Goal: Task Accomplishment & Management: Use online tool/utility

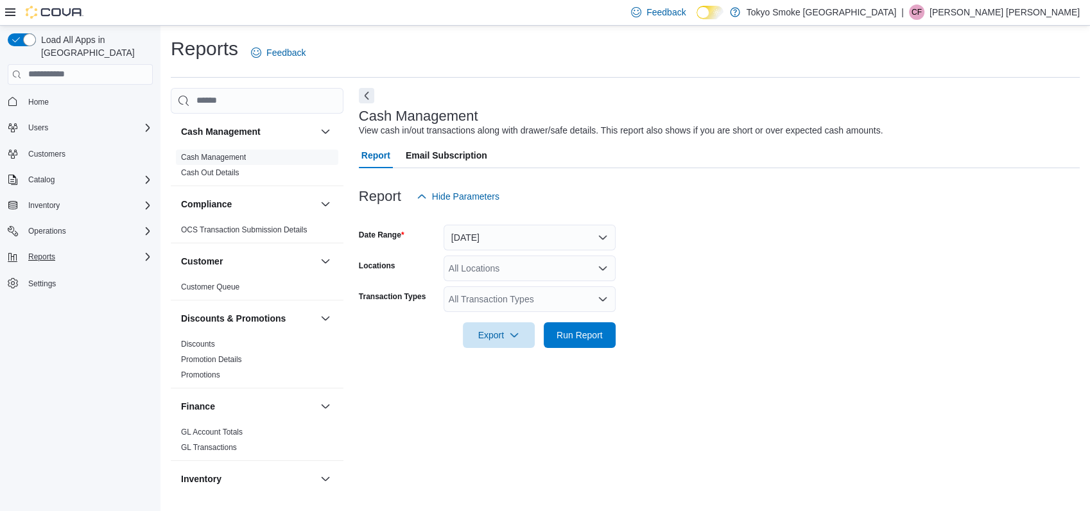
click at [72, 249] on div "Reports" at bounding box center [88, 256] width 130 height 15
click at [36, 303] on span "Reports" at bounding box center [36, 310] width 27 height 15
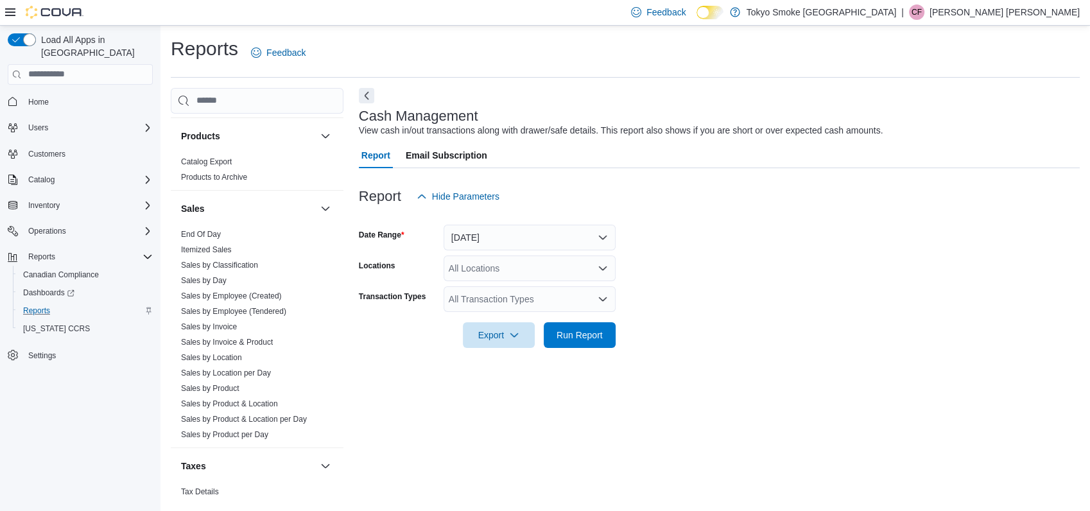
scroll to position [791, 0]
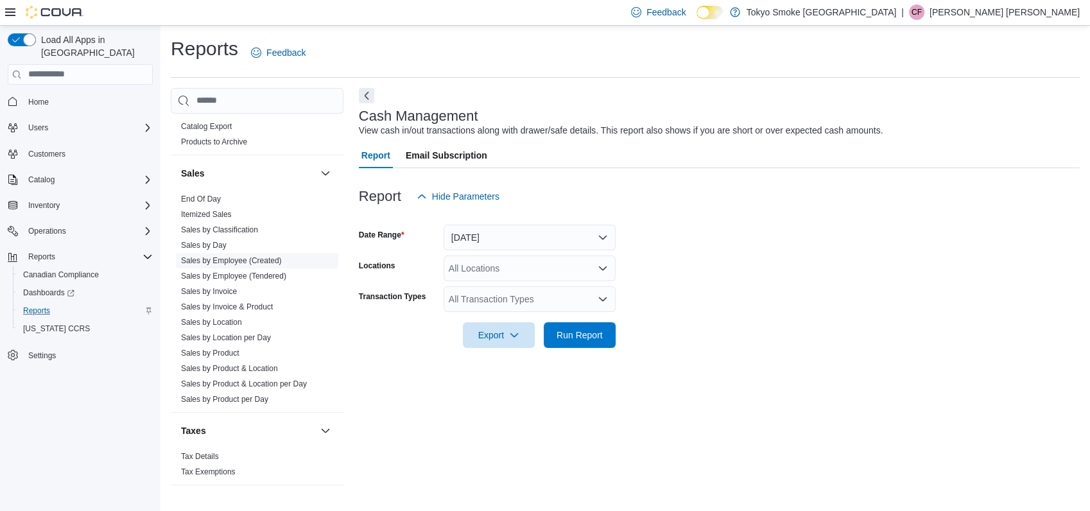
click at [263, 266] on span "Sales by Employee (Created)" at bounding box center [257, 260] width 162 height 15
click at [231, 271] on link "Sales by Employee (Tendered)" at bounding box center [233, 275] width 105 height 9
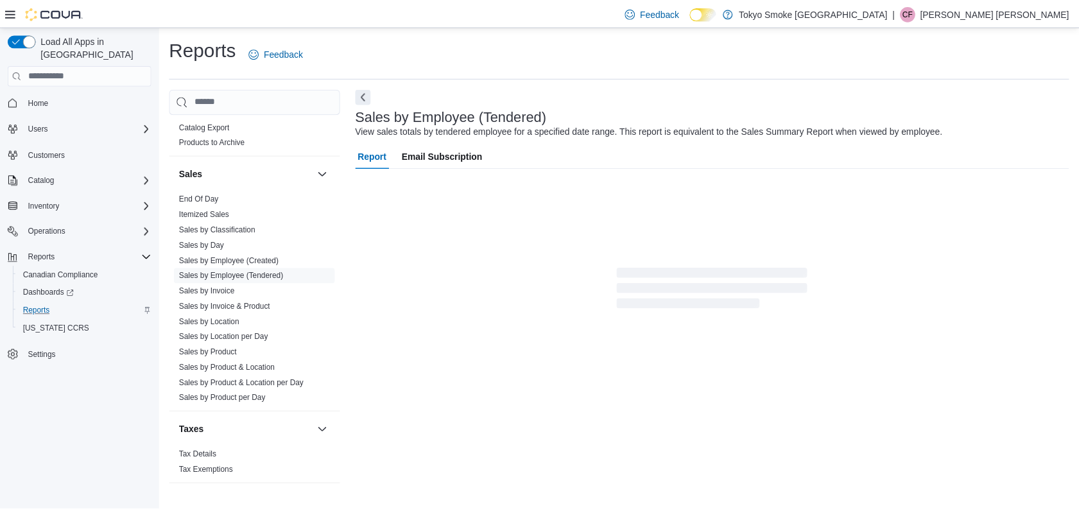
scroll to position [17, 0]
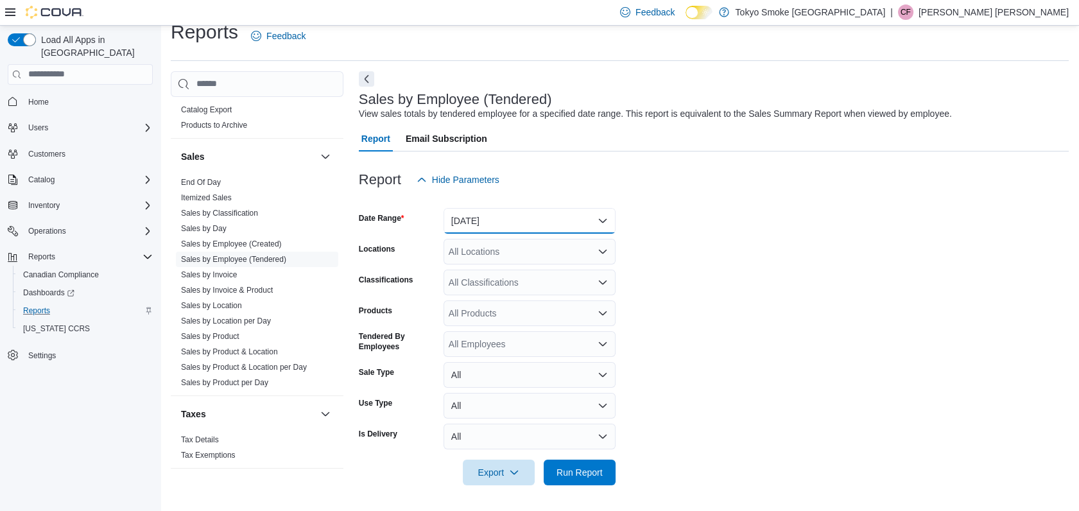
click at [488, 218] on button "[DATE]" at bounding box center [529, 221] width 172 height 26
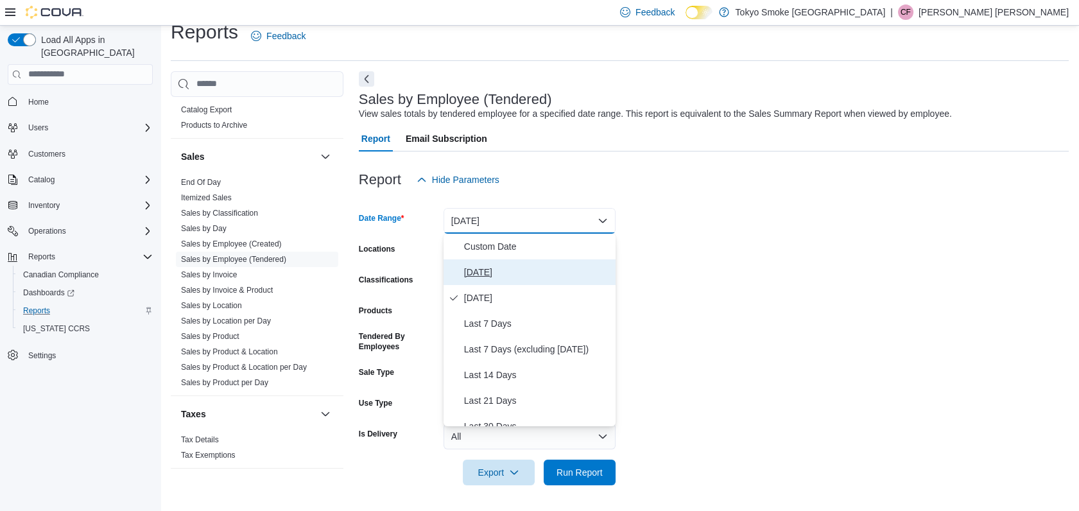
click at [472, 270] on span "[DATE]" at bounding box center [537, 271] width 146 height 15
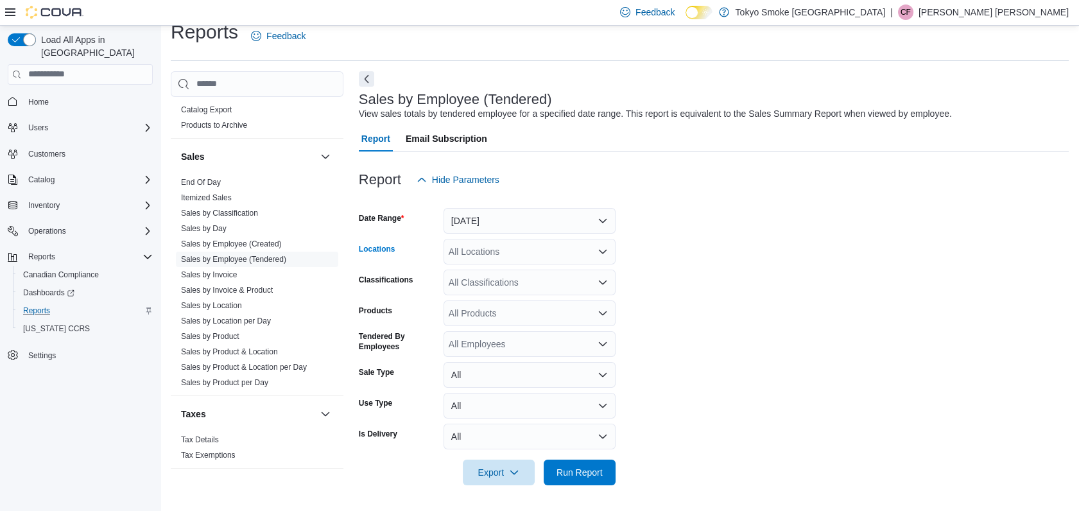
click at [474, 253] on div "All Locations" at bounding box center [529, 252] width 172 height 26
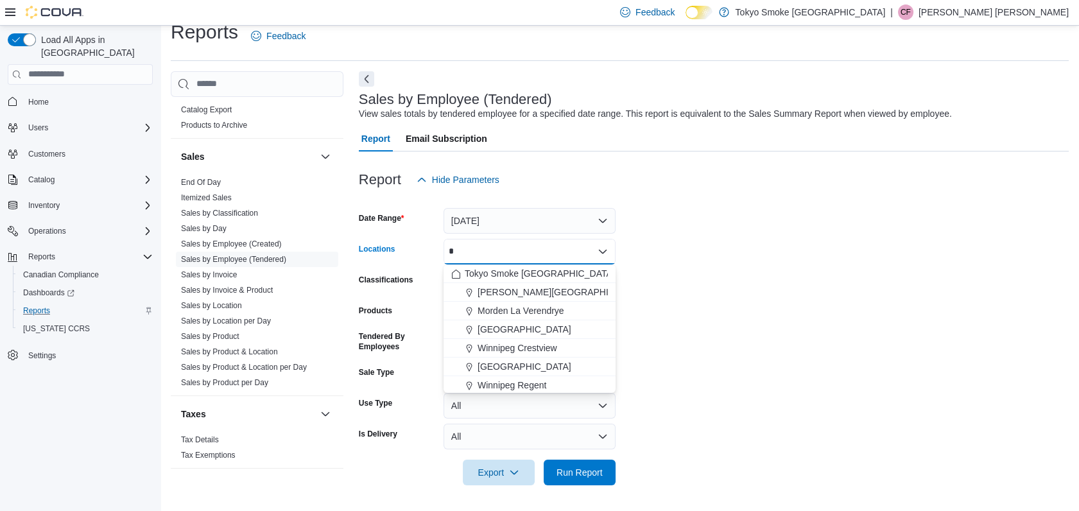
type input "**"
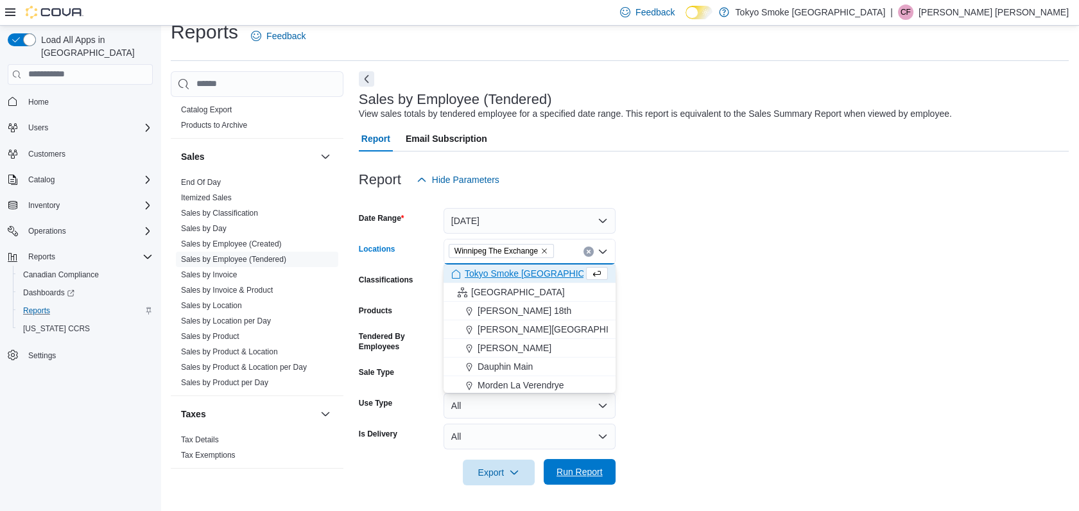
click at [564, 476] on span "Run Report" at bounding box center [579, 471] width 46 height 13
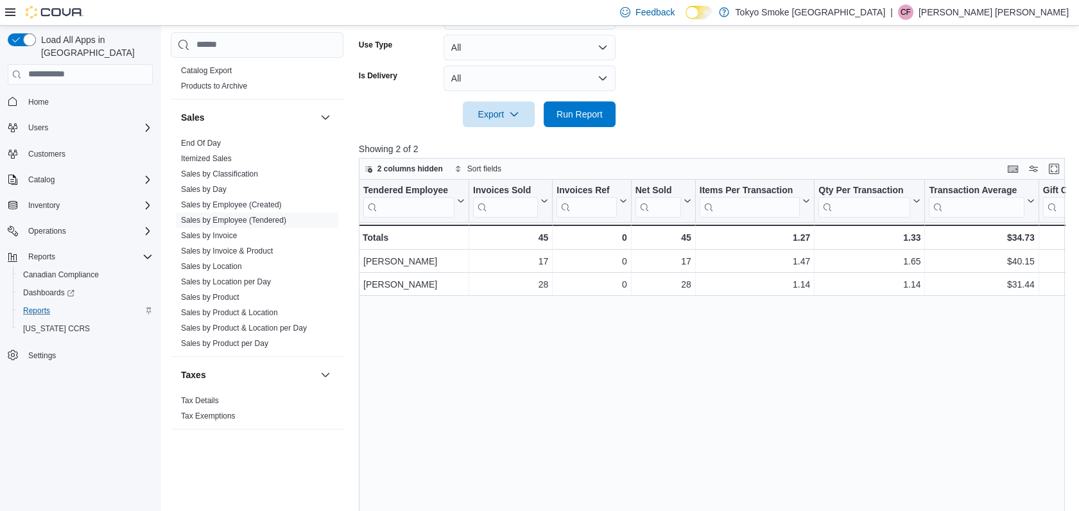
scroll to position [441, 0]
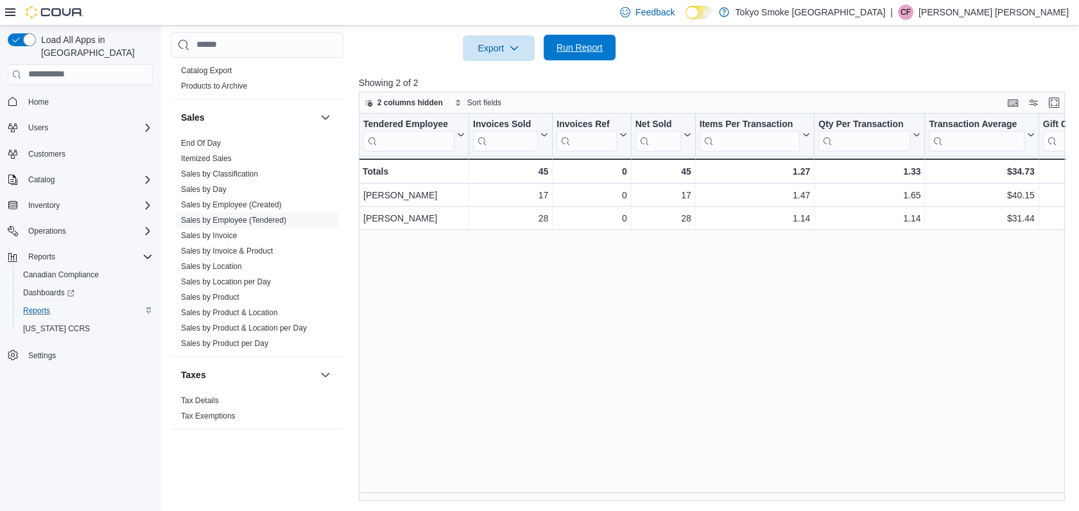
click at [579, 39] on span "Run Report" at bounding box center [579, 48] width 56 height 26
